Goal: Information Seeking & Learning: Learn about a topic

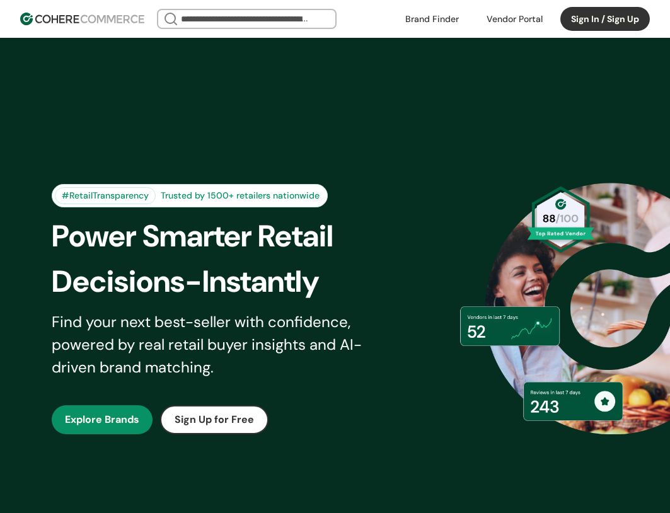
click at [231, 9] on div at bounding box center [247, 19] width 180 height 20
click at [231, 11] on input "search" at bounding box center [246, 19] width 137 height 18
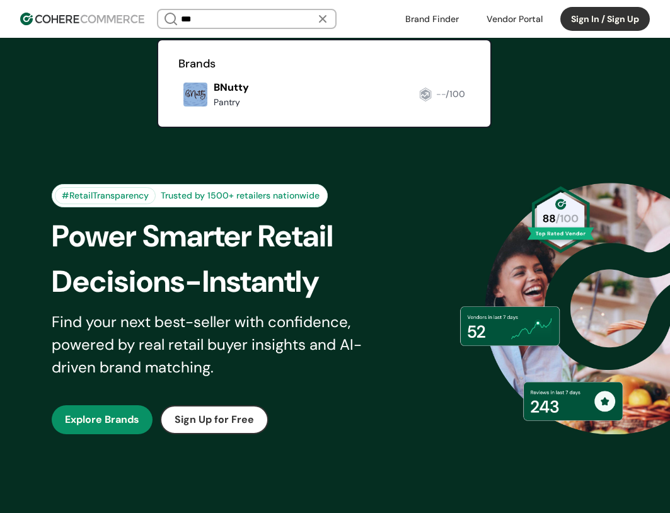
type input "***"
click at [178, 112] on link at bounding box center [178, 112] width 0 height 0
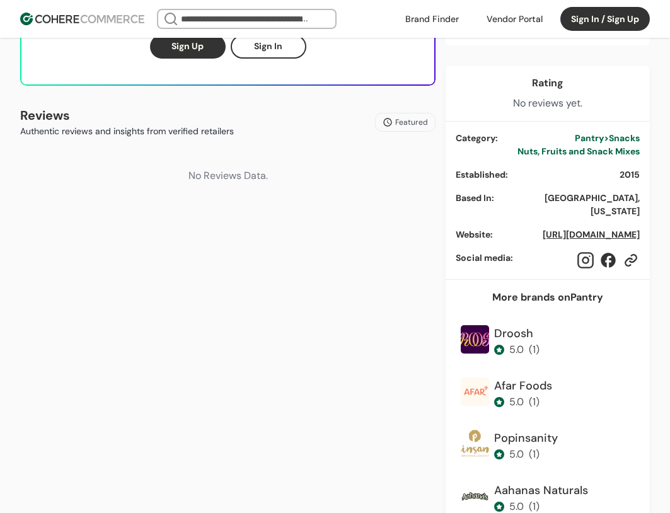
scroll to position [504, 0]
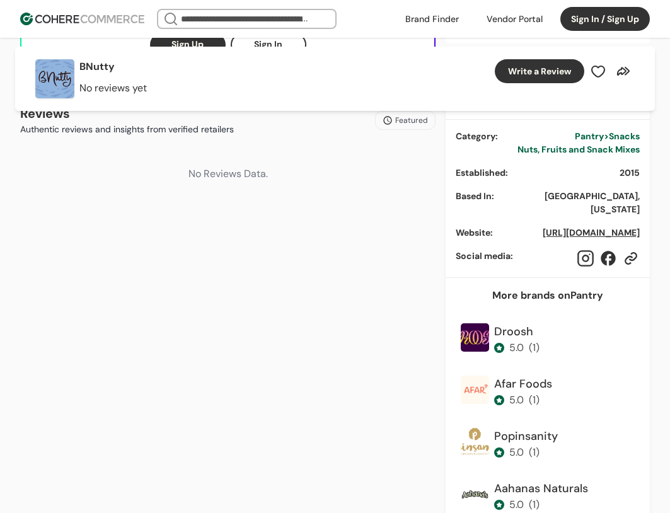
click at [588, 227] on link "[URL][DOMAIN_NAME]" at bounding box center [591, 232] width 97 height 11
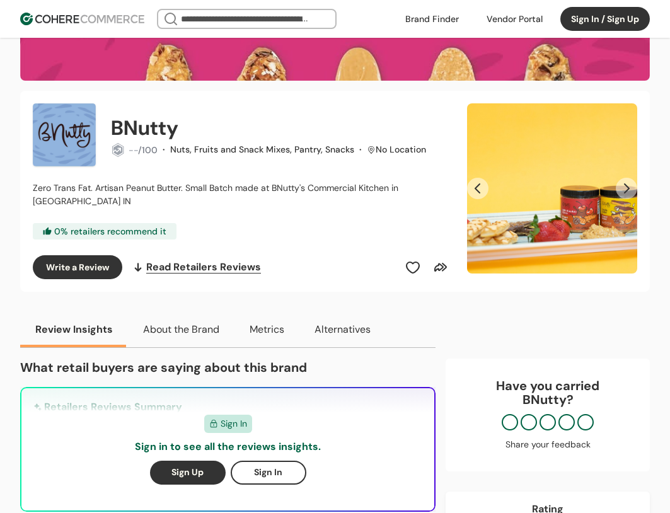
scroll to position [63, 0]
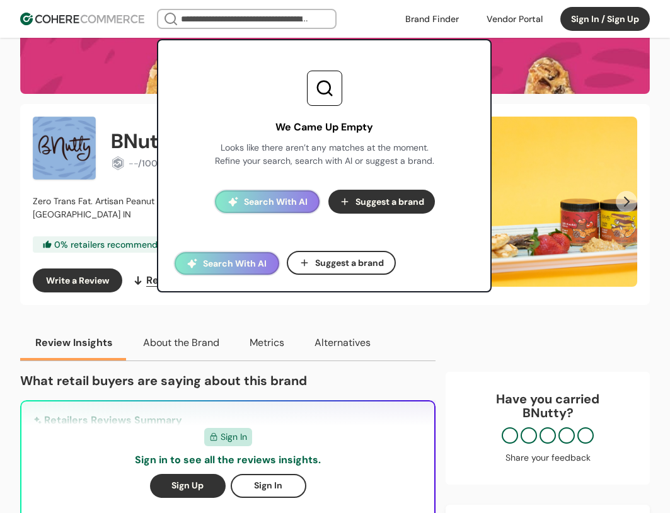
click at [273, 16] on input "search" at bounding box center [246, 19] width 137 height 18
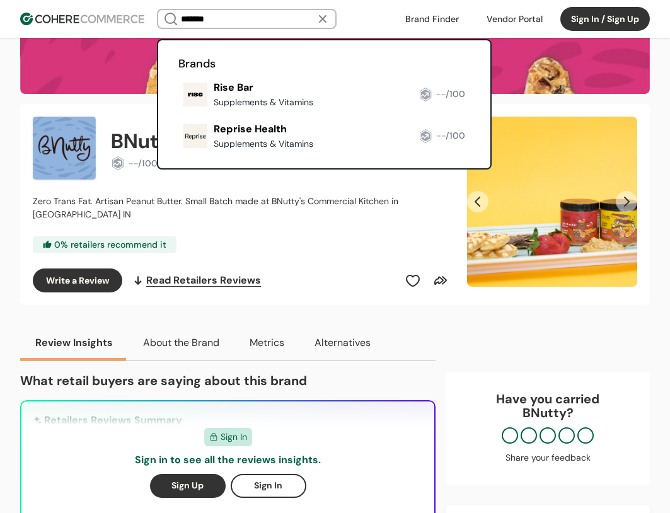
type input "*******"
click at [178, 153] on link at bounding box center [178, 153] width 0 height 0
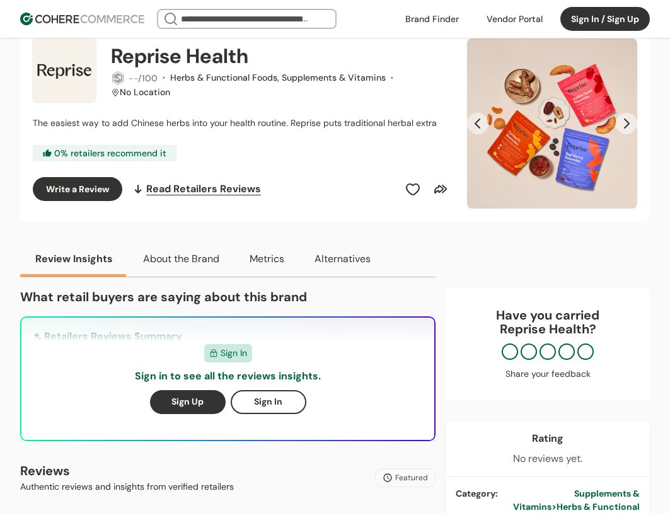
scroll to position [189, 0]
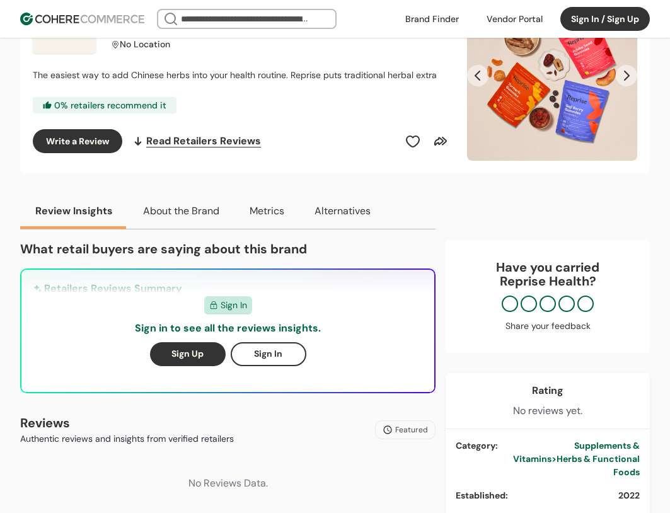
click at [257, 25] on input "search" at bounding box center [246, 19] width 137 height 18
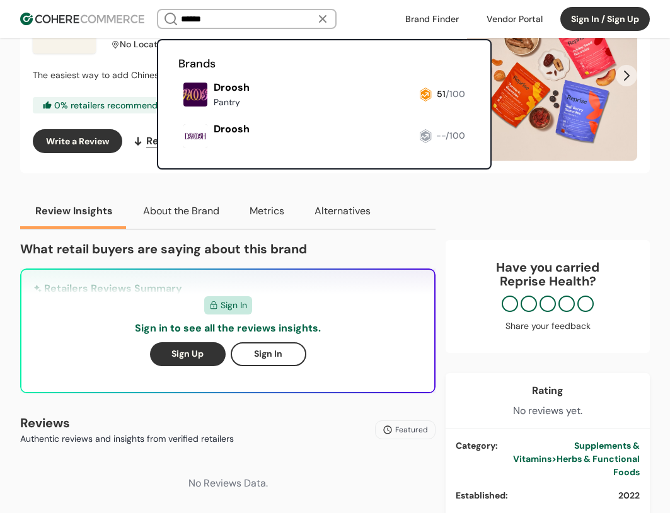
type input "******"
click at [178, 112] on link at bounding box center [178, 112] width 0 height 0
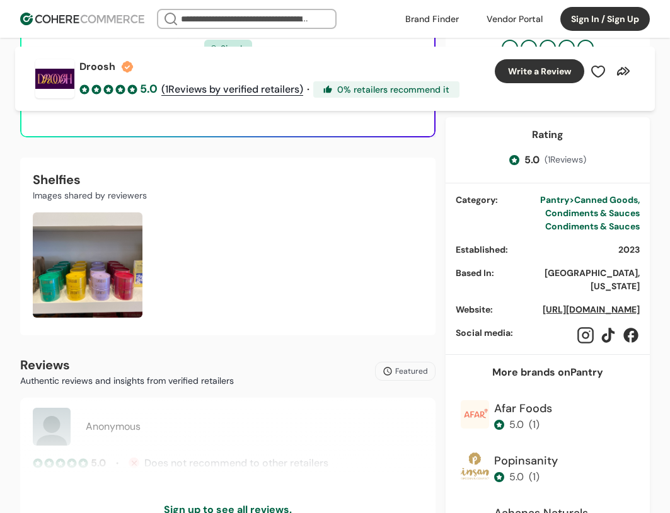
scroll to position [441, 0]
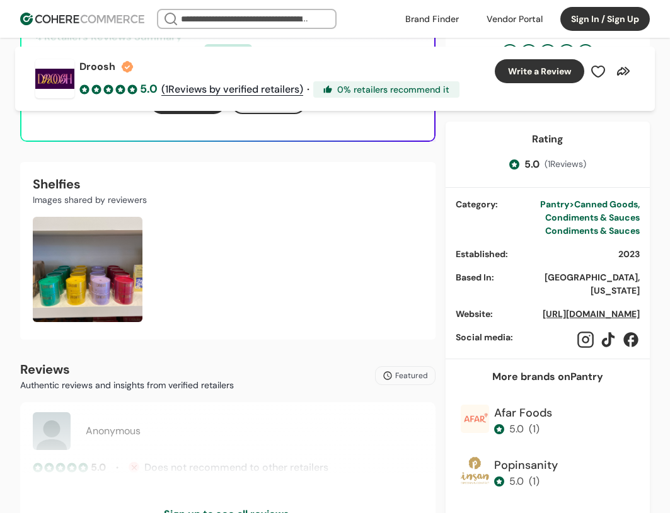
click at [557, 308] on link "[URL][DOMAIN_NAME]" at bounding box center [591, 313] width 97 height 11
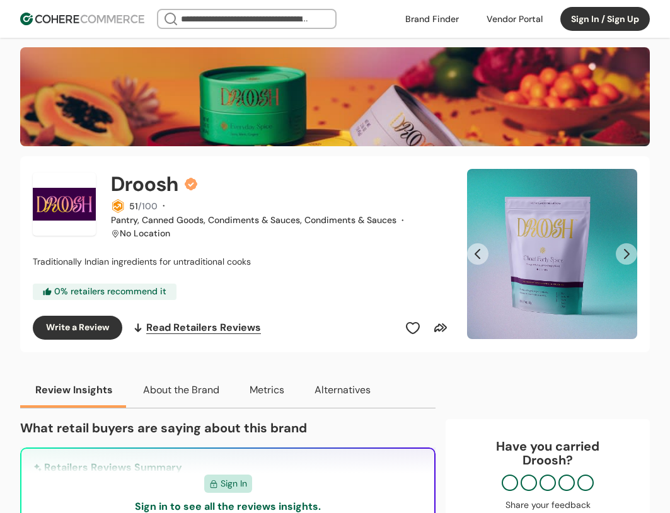
scroll to position [0, 0]
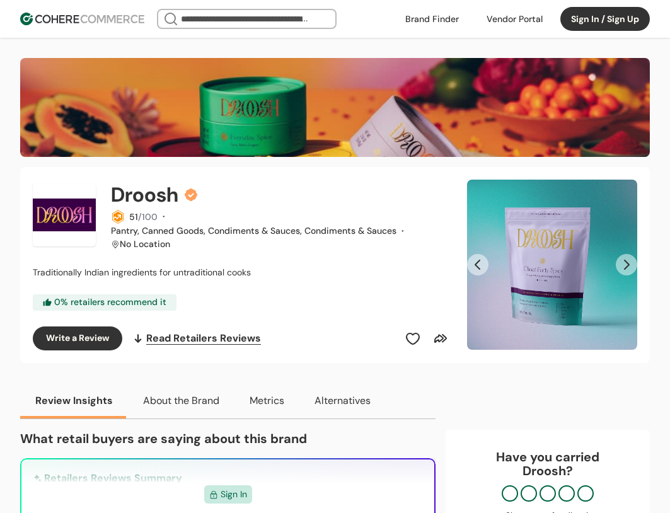
drag, startPoint x: 223, startPoint y: 21, endPoint x: 230, endPoint y: 21, distance: 7.6
click at [223, 21] on input "search" at bounding box center [246, 19] width 137 height 18
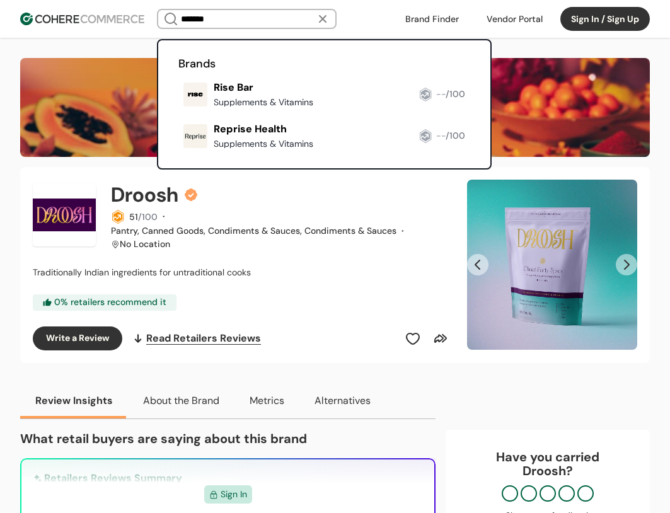
type input "*******"
click at [178, 153] on link at bounding box center [178, 153] width 0 height 0
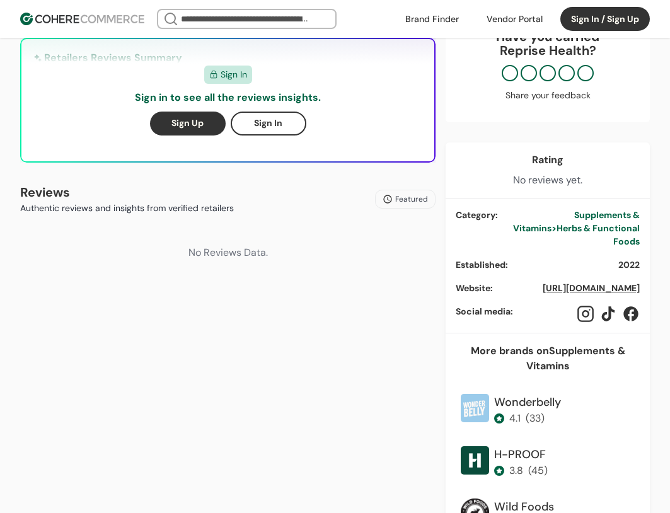
scroll to position [441, 0]
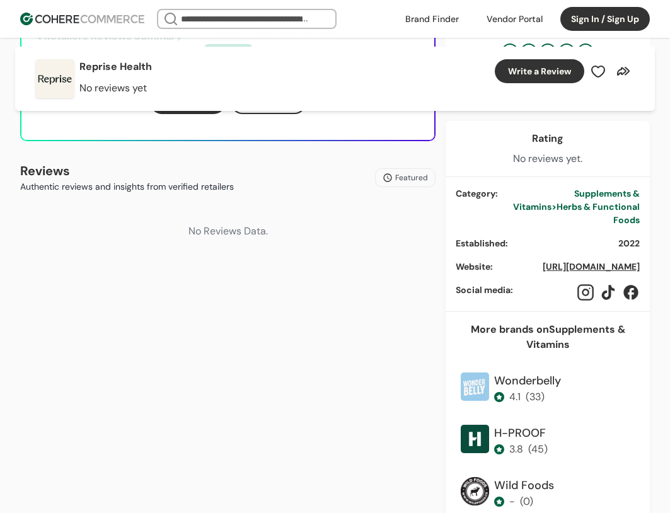
click at [586, 261] on link "[URL][DOMAIN_NAME]" at bounding box center [591, 266] width 97 height 11
